Goal: Communication & Community: Answer question/provide support

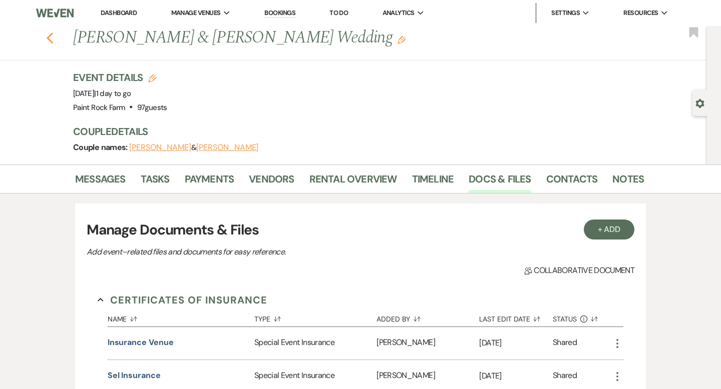
click at [49, 35] on use "button" at bounding box center [50, 38] width 7 height 11
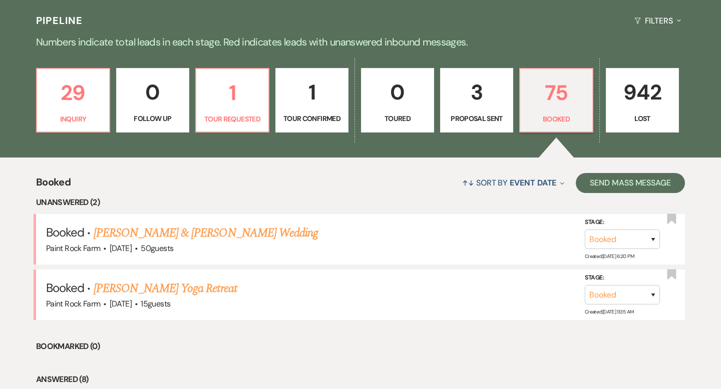
scroll to position [231, 0]
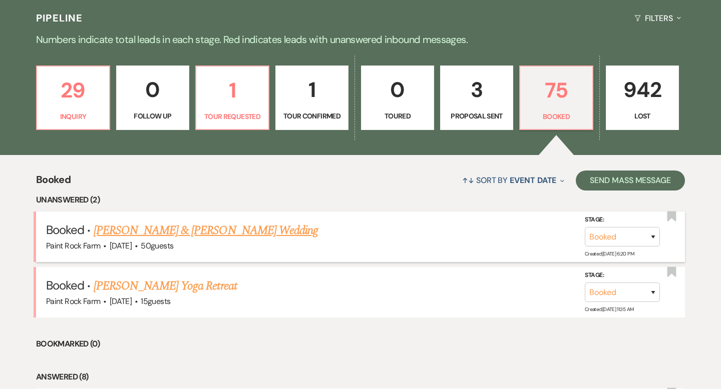
click at [161, 233] on link "[PERSON_NAME] & [PERSON_NAME] Wedding" at bounding box center [206, 231] width 224 height 18
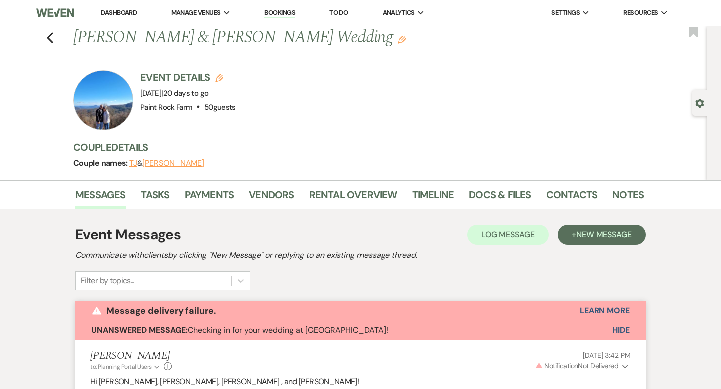
click at [376, 226] on div "Event Messages Log Log Message + New Message" at bounding box center [360, 235] width 571 height 21
click at [97, 199] on link "Messages" at bounding box center [100, 198] width 51 height 22
click at [50, 37] on icon "Previous" at bounding box center [50, 38] width 8 height 12
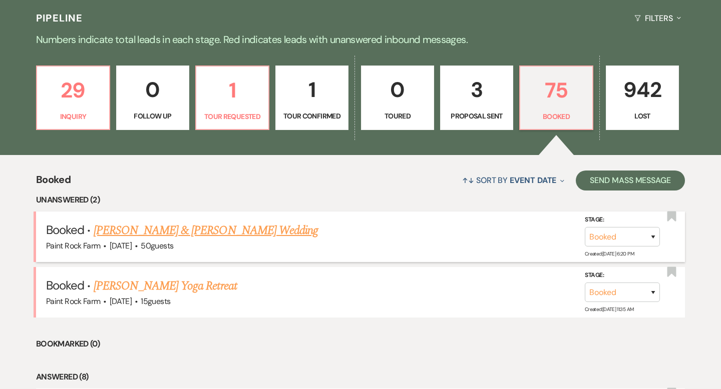
click at [182, 230] on link "[PERSON_NAME] & [PERSON_NAME] Wedding" at bounding box center [206, 231] width 224 height 18
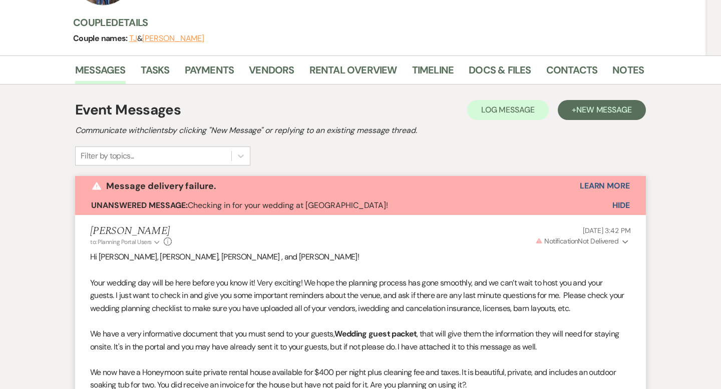
scroll to position [124, 0]
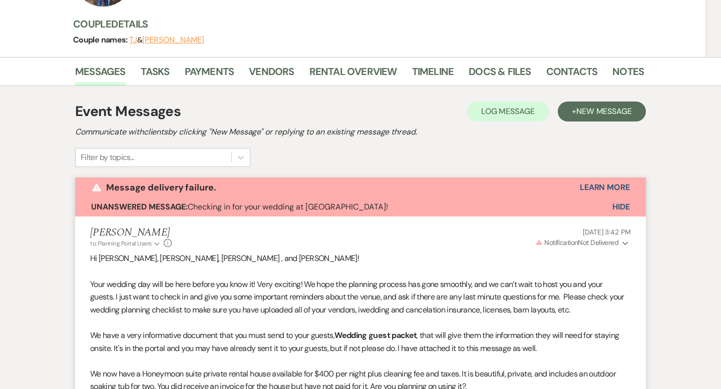
click at [619, 205] on span "Hide" at bounding box center [621, 207] width 18 height 11
